Goal: Information Seeking & Learning: Check status

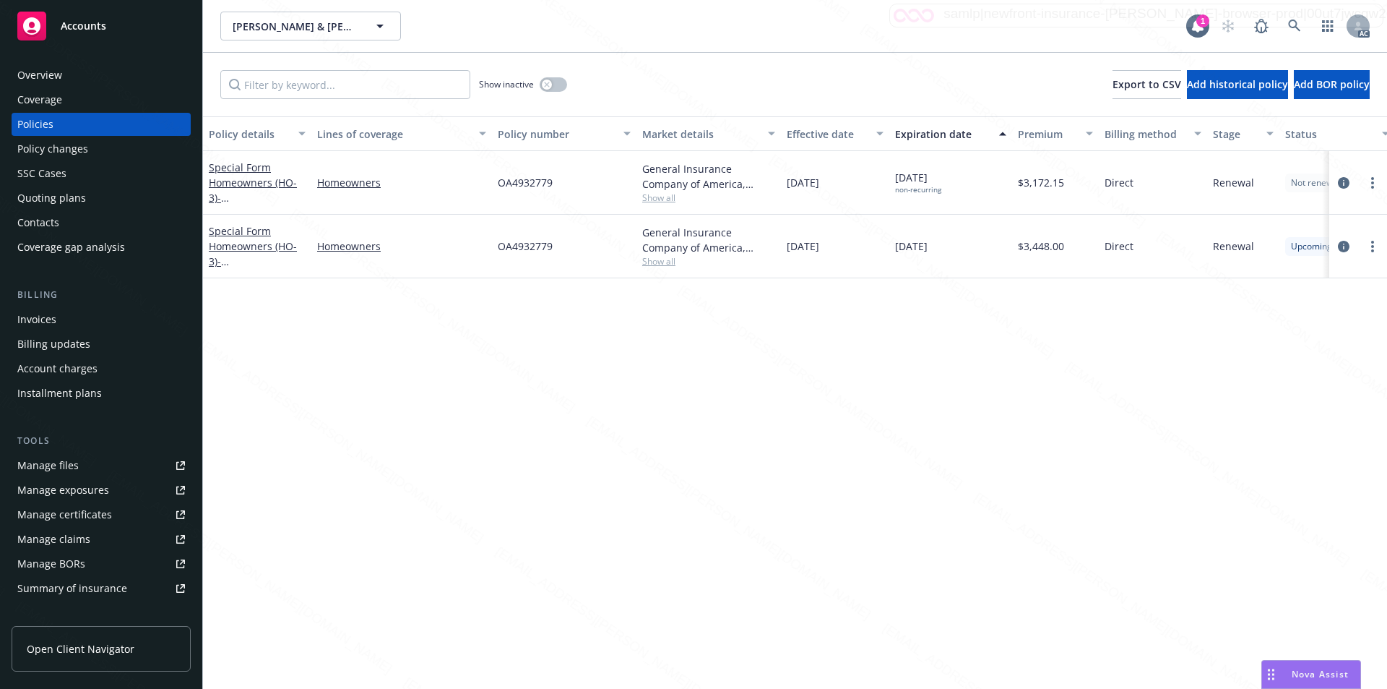
click at [844, 532] on div "Policy details Lines of coverage Policy number Market details Effective date Ex…" at bounding box center [795, 402] width 1184 height 572
